Goal: Task Accomplishment & Management: Use online tool/utility

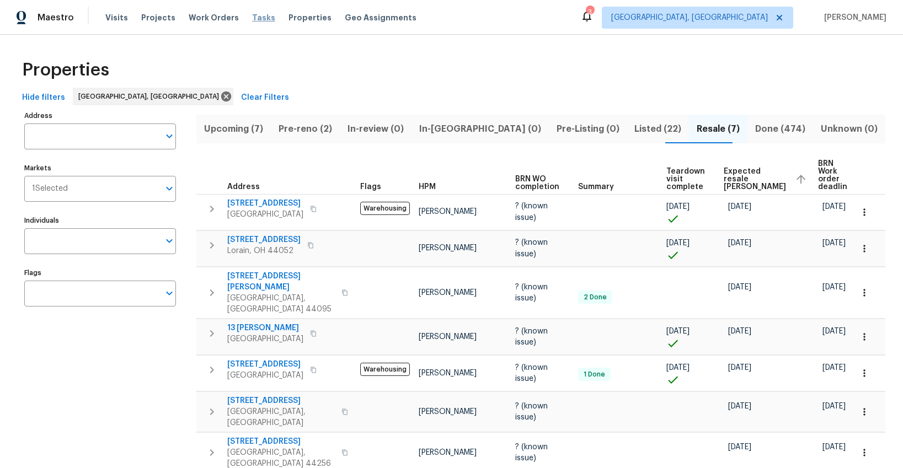
click at [252, 20] on span "Tasks" at bounding box center [263, 18] width 23 height 8
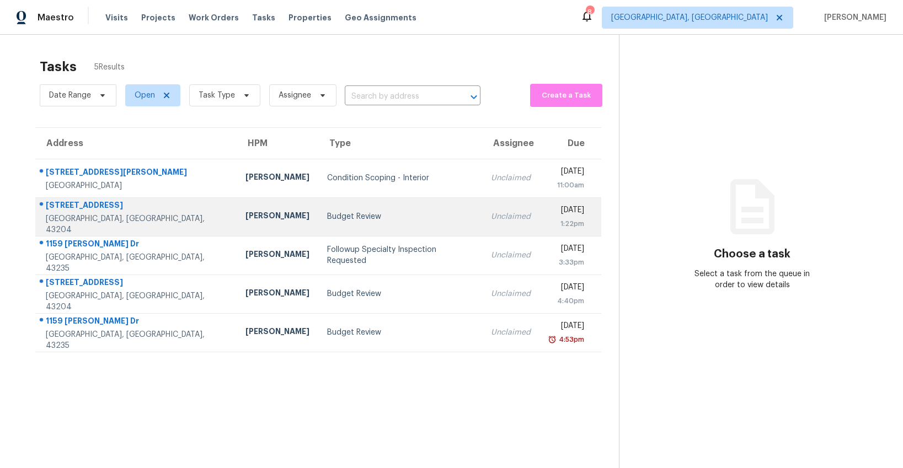
scroll to position [6, 0]
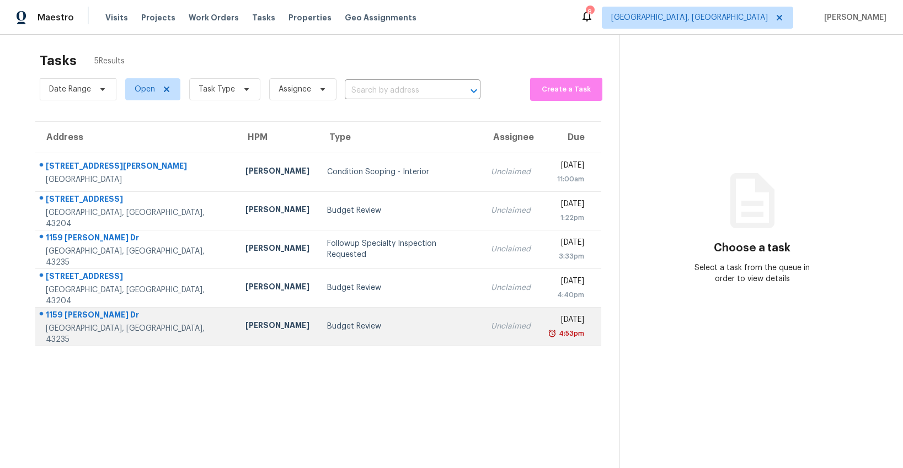
click at [325, 319] on td "Budget Review" at bounding box center [399, 326] width 163 height 39
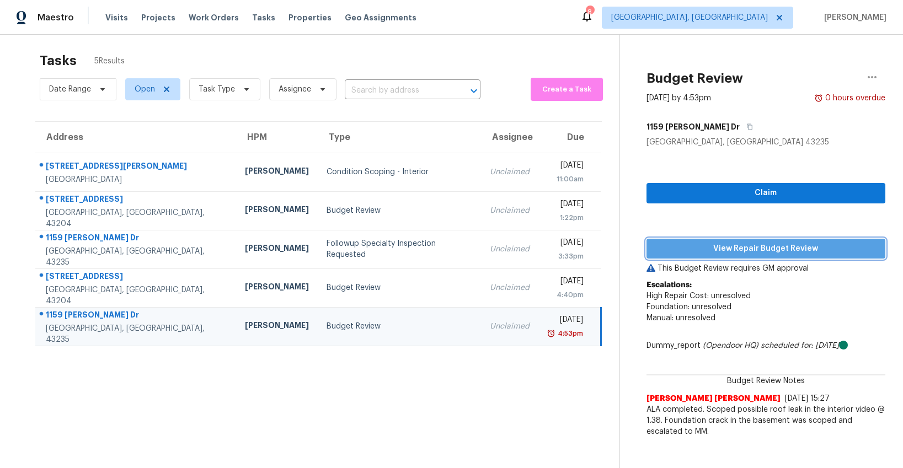
click at [722, 250] on span "View Repair Budget Review" at bounding box center [765, 249] width 221 height 14
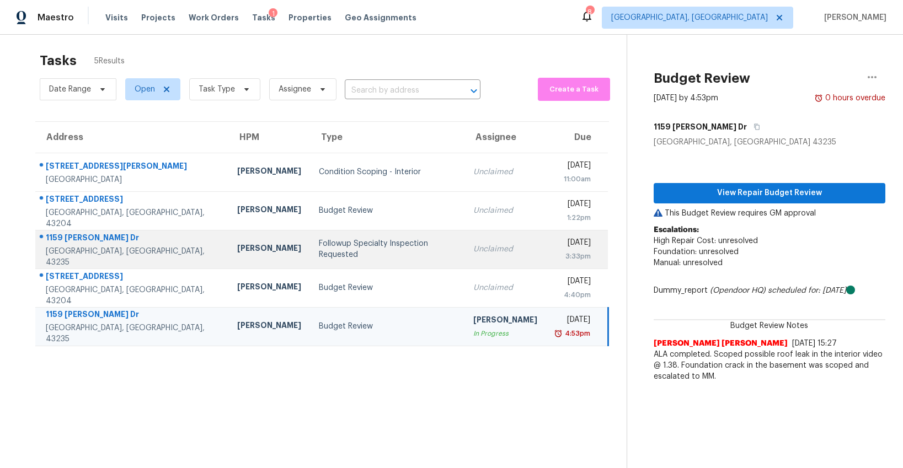
click at [334, 253] on div "Followup Specialty Inspection Requested" at bounding box center [387, 249] width 137 height 22
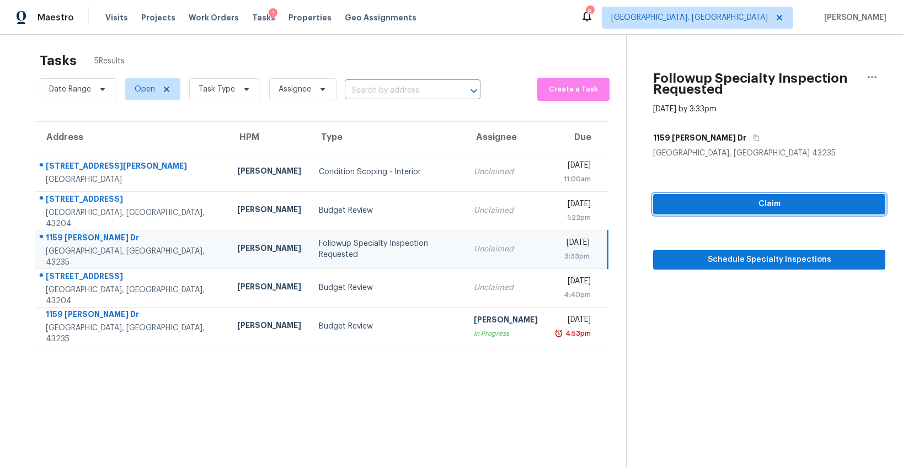
click at [770, 200] on span "Claim" at bounding box center [769, 204] width 215 height 14
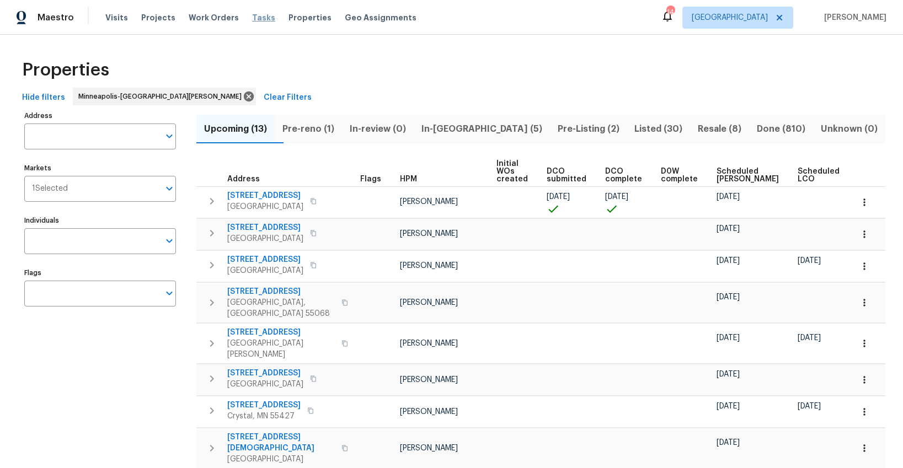
click at [252, 17] on span "Tasks" at bounding box center [263, 18] width 23 height 8
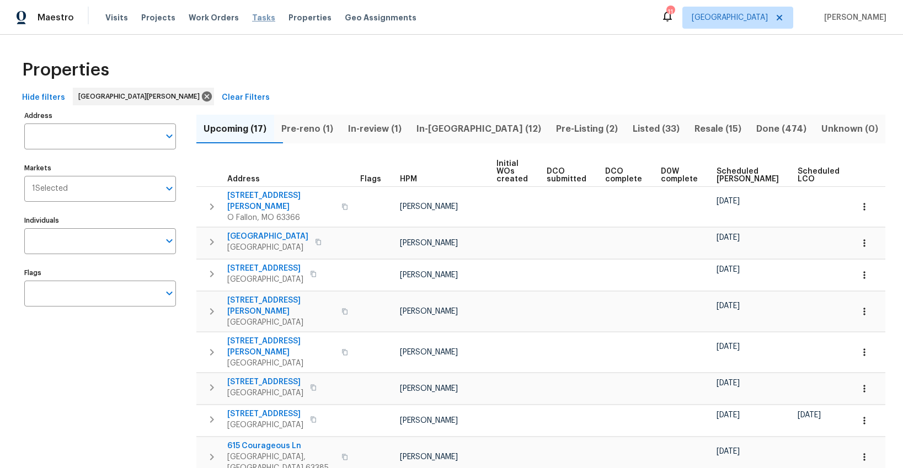
click at [253, 17] on span "Tasks" at bounding box center [263, 18] width 23 height 8
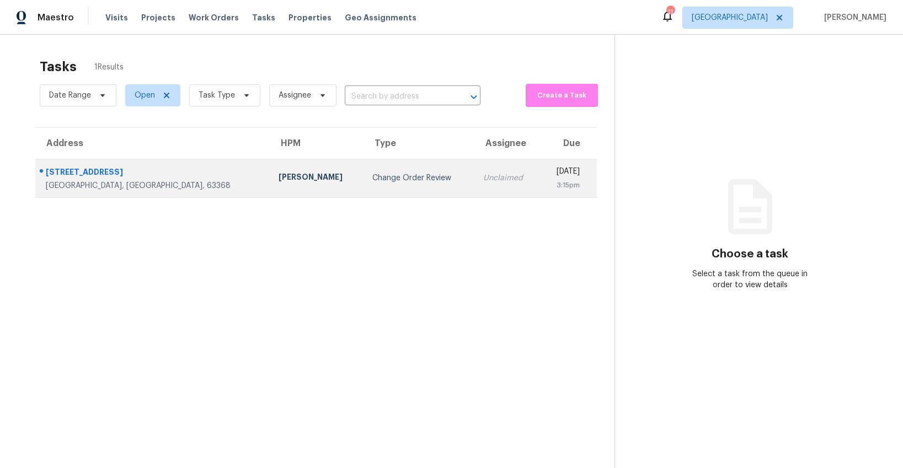
click at [372, 179] on div "Change Order Review" at bounding box center [418, 178] width 93 height 11
